Goal: Navigation & Orientation: Find specific page/section

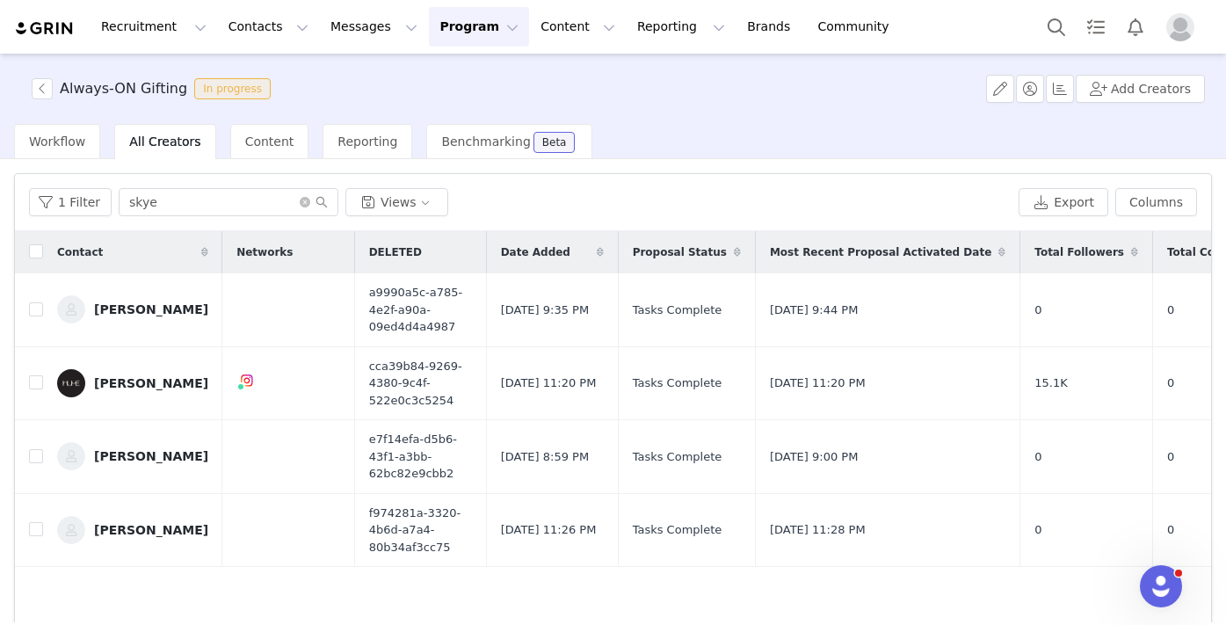
click at [434, 40] on button "Program Program" at bounding box center [479, 27] width 100 height 40
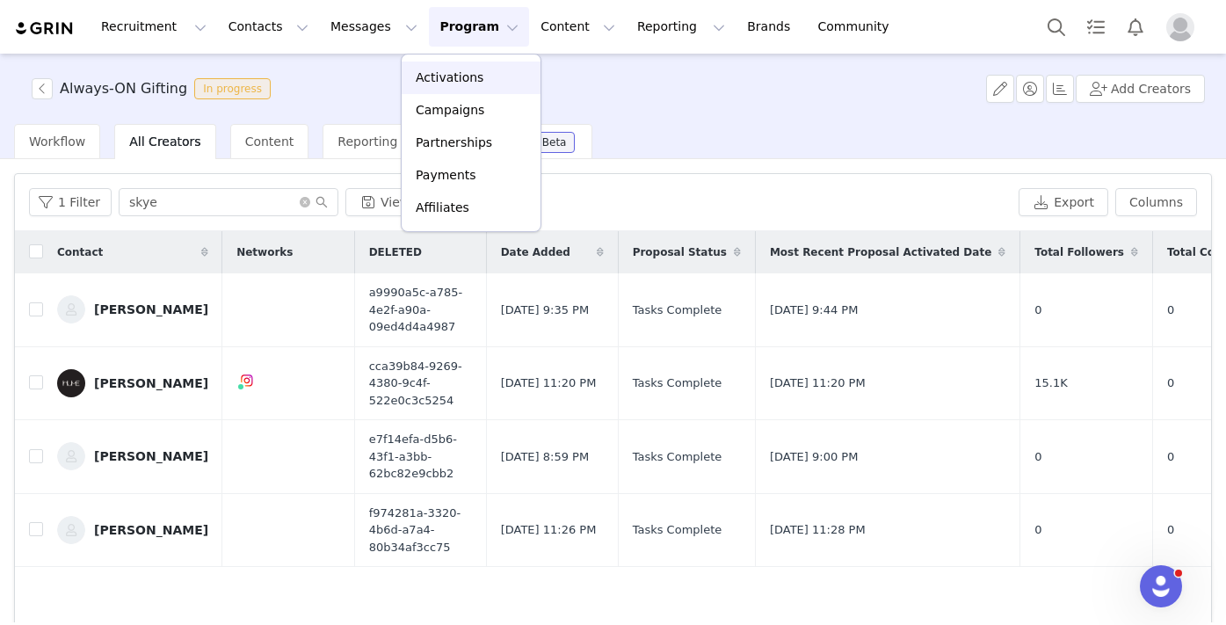
click at [455, 88] on link "Activations" at bounding box center [471, 78] width 139 height 33
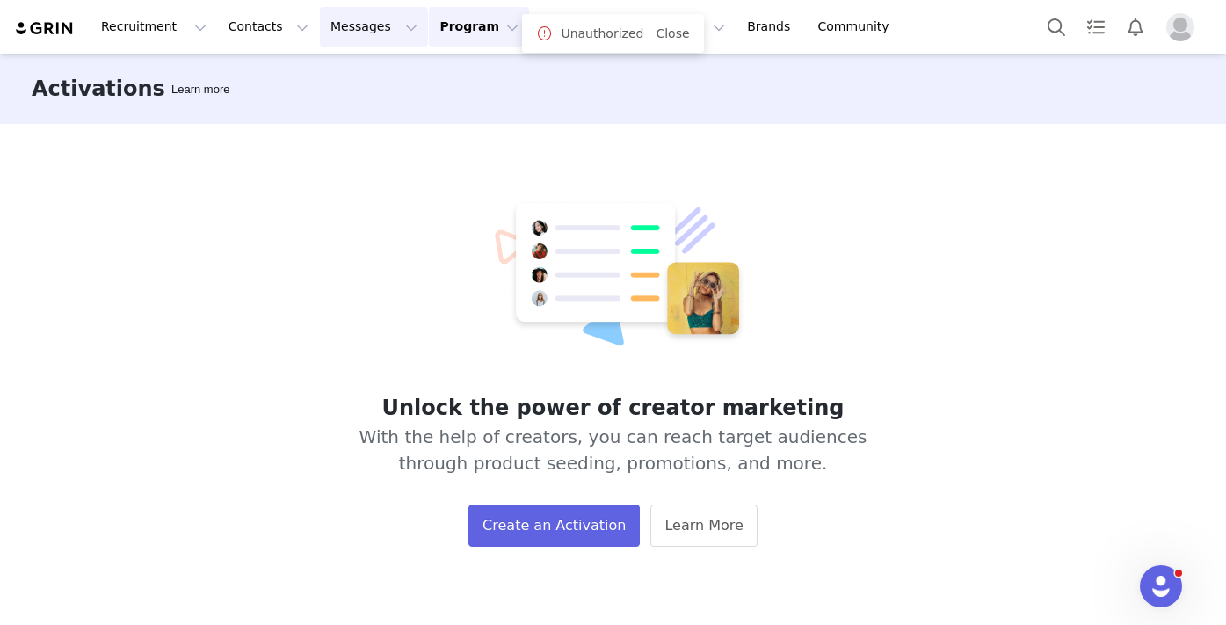
click at [346, 19] on button "Messages Messages" at bounding box center [374, 27] width 108 height 40
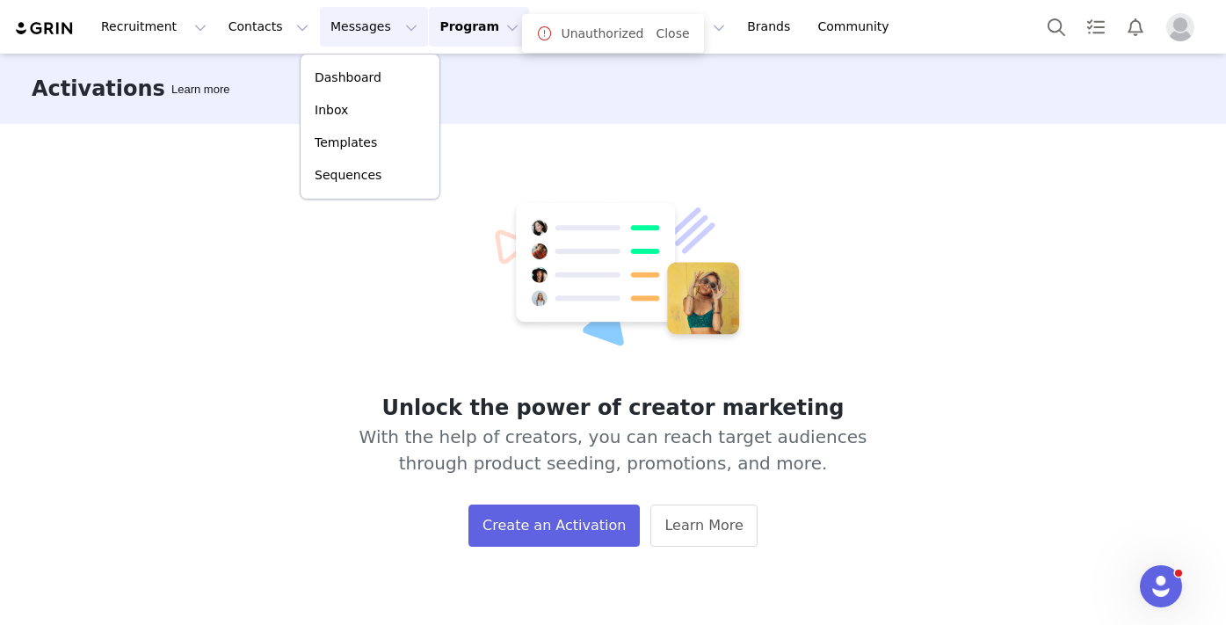
click at [469, 38] on button "Program Program" at bounding box center [479, 27] width 100 height 40
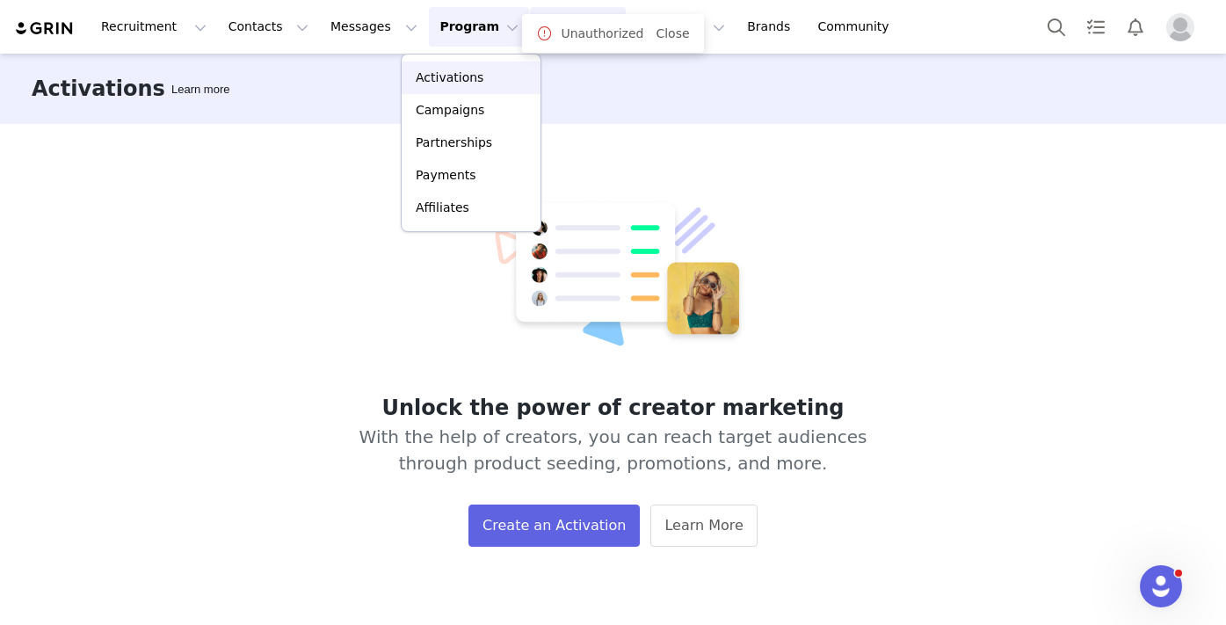
click at [530, 38] on button "Content Content" at bounding box center [578, 27] width 96 height 40
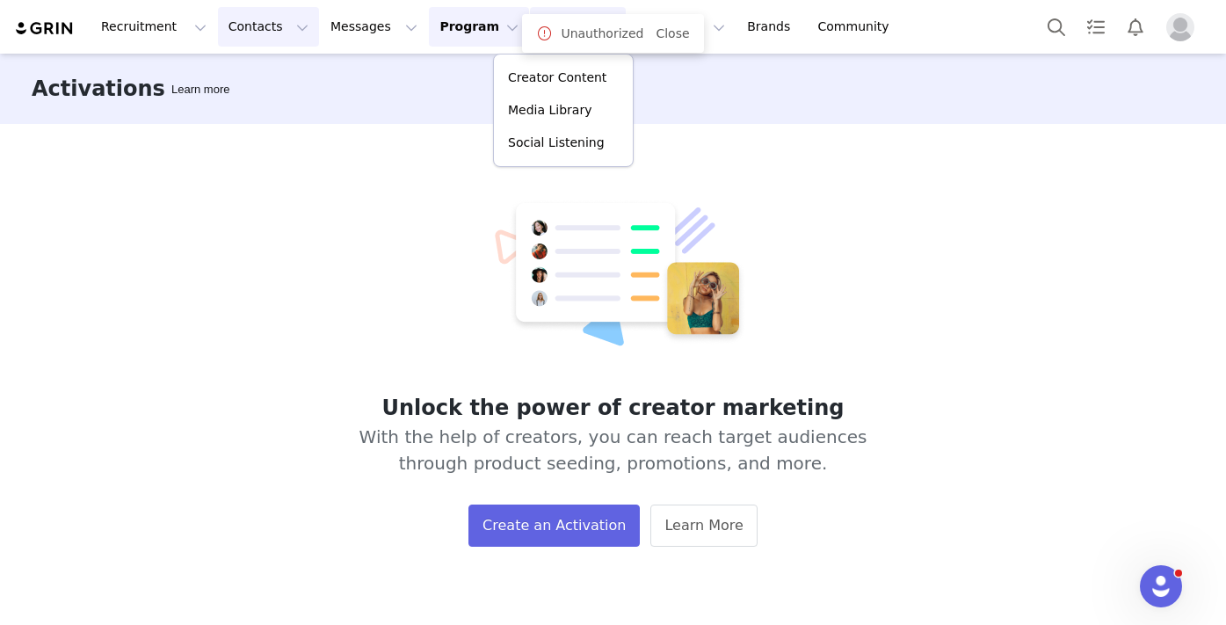
click at [255, 25] on button "Contacts Contacts" at bounding box center [268, 27] width 101 height 40
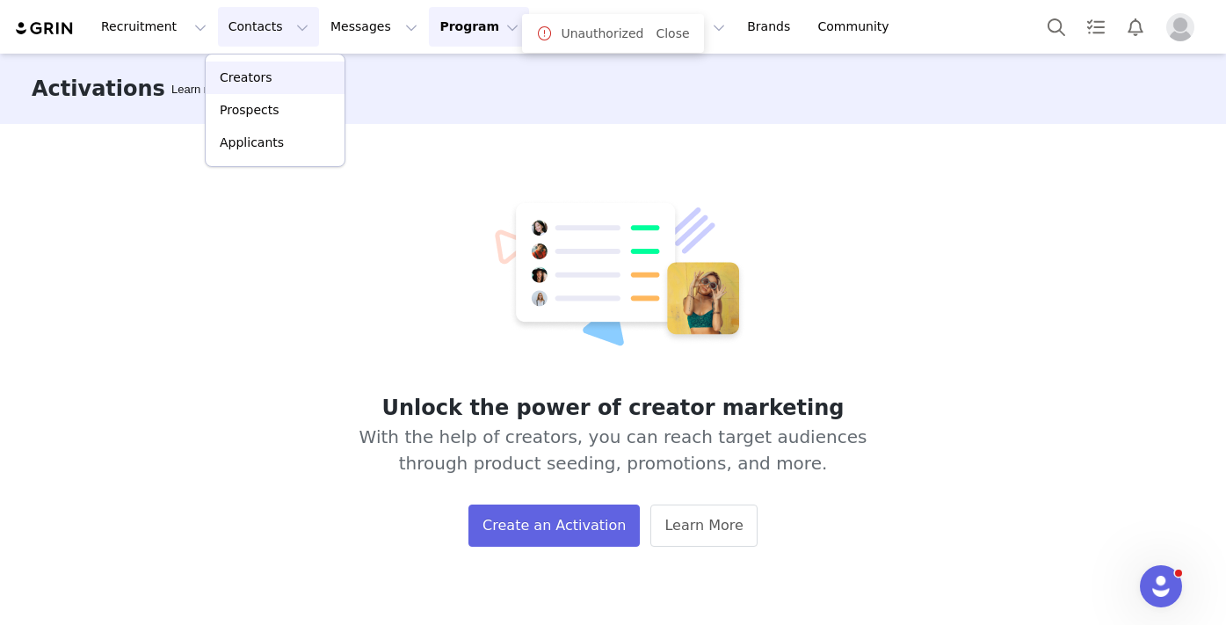
click at [265, 69] on p "Creators" at bounding box center [246, 78] width 53 height 18
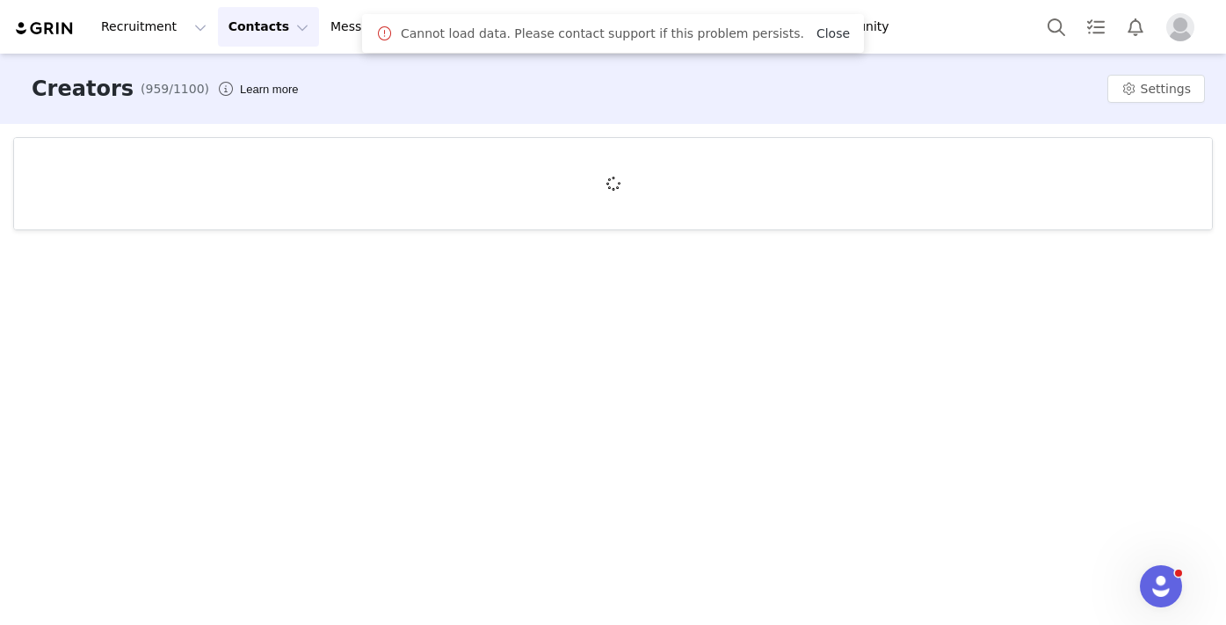
click at [819, 27] on link "Close" at bounding box center [833, 33] width 33 height 14
